Goal: Complete application form

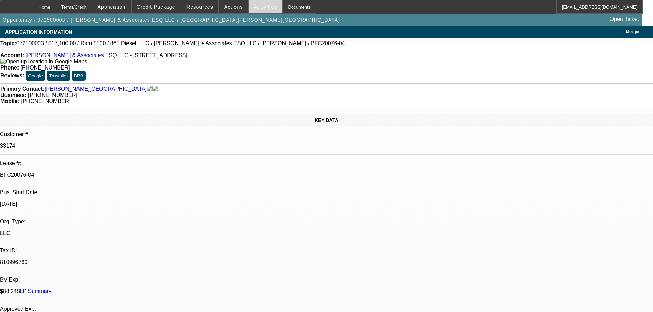
select select "0"
select select "2"
select select "0"
select select "6"
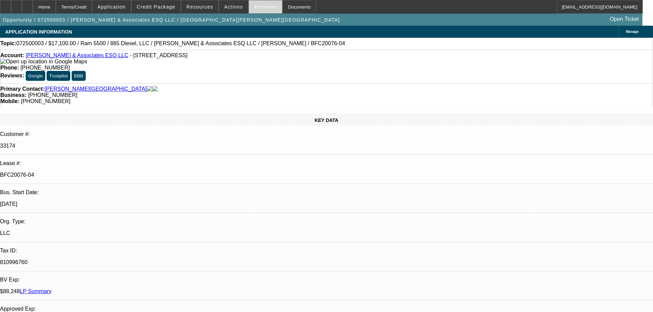
select select "0"
select select "2"
select select "0"
select select "6"
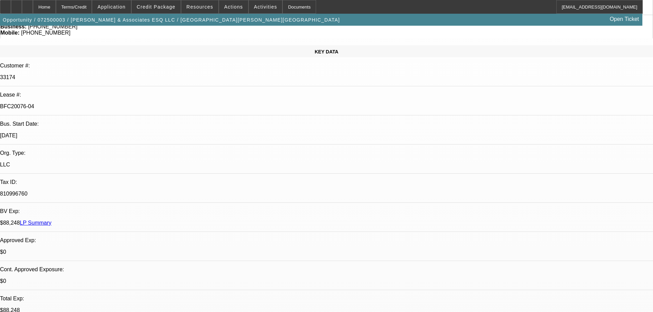
scroll to position [103, 0]
